Goal: Information Seeking & Learning: Learn about a topic

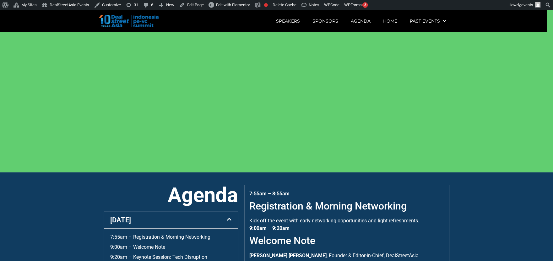
scroll to position [89, 0]
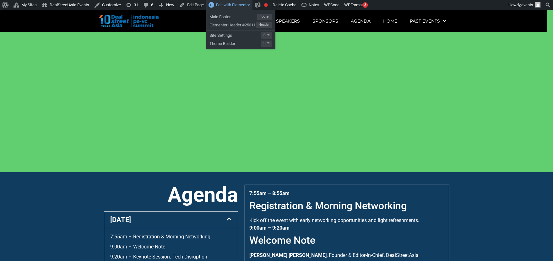
click at [233, 4] on span "Edit with Elementor" at bounding box center [233, 5] width 34 height 5
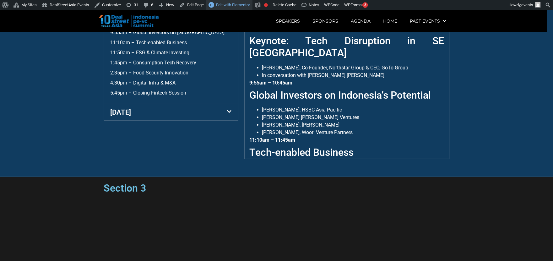
scroll to position [324, 0]
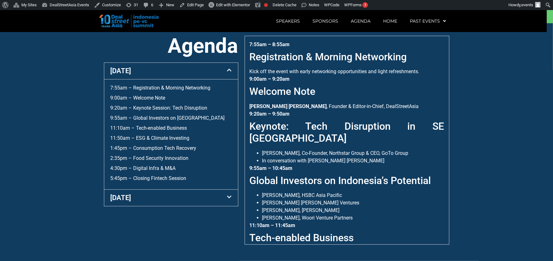
scroll to position [239, 0]
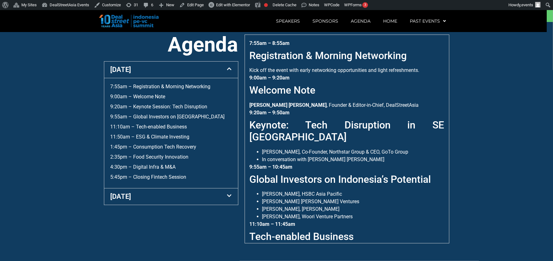
drag, startPoint x: 478, startPoint y: 109, endPoint x: 501, endPoint y: 113, distance: 23.4
click at [501, 113] on section "Agenda [DATE] 7:55am – Registration & Morning Networking 9:00am – Welcome Note …" at bounding box center [276, 141] width 553 height 239
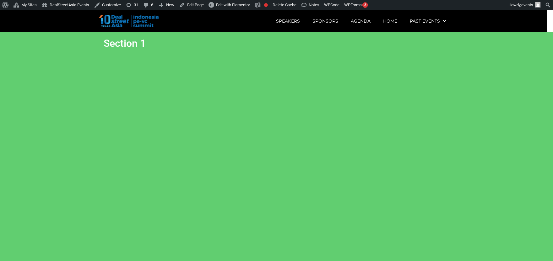
scroll to position [0, 0]
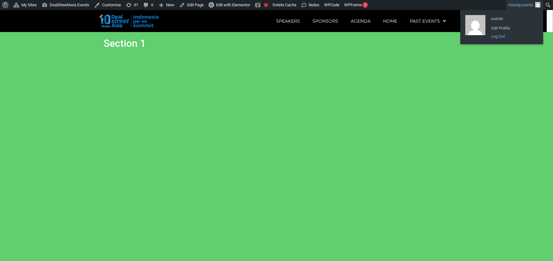
click at [499, 37] on link "Log Out" at bounding box center [513, 36] width 50 height 8
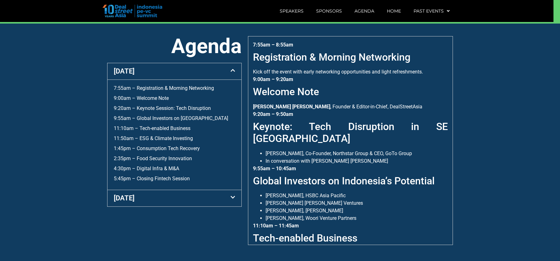
scroll to position [239, 0]
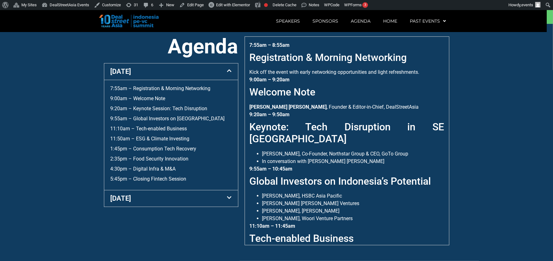
scroll to position [239, 0]
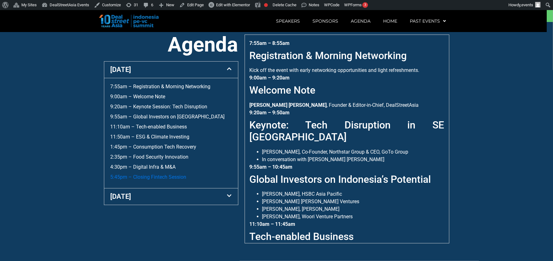
click at [149, 180] on link "5:45pm – Closing Fintech Session" at bounding box center [149, 177] width 76 height 6
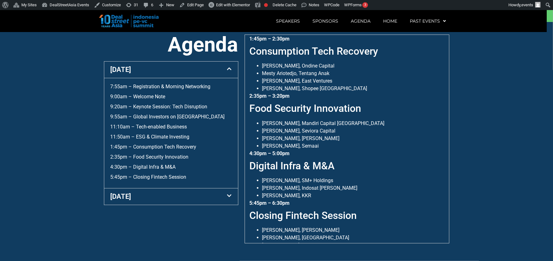
scroll to position [283, 0]
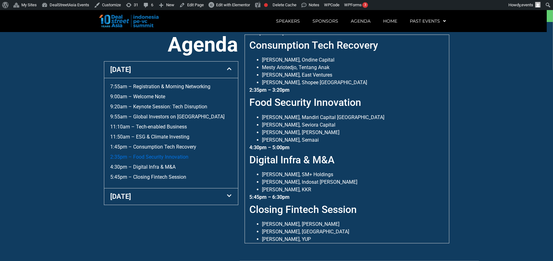
click at [168, 160] on link "2:35pm – Food Security Innovation" at bounding box center [150, 157] width 78 height 6
click at [167, 88] on link "7:55am – Registration & Morning Networking" at bounding box center [161, 87] width 100 height 6
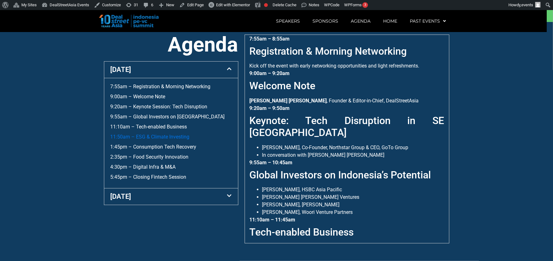
click at [157, 137] on link "11:50am – ESG & Climate Investing" at bounding box center [150, 137] width 79 height 6
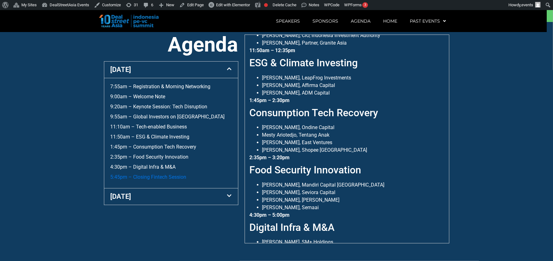
click at [174, 177] on link "5:45pm – Closing Fintech Session" at bounding box center [149, 177] width 76 height 6
